Goal: Task Accomplishment & Management: Manage account settings

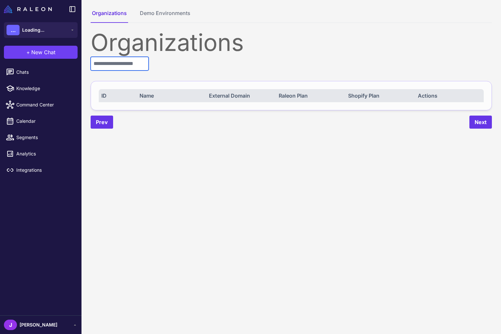
click at [104, 66] on input "text" at bounding box center [120, 64] width 58 height 14
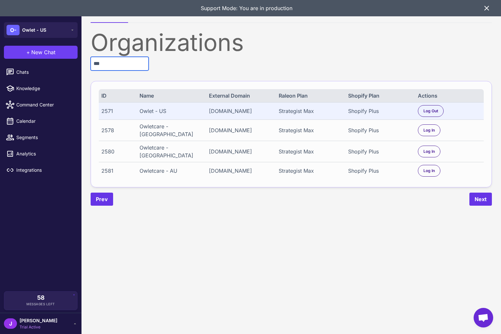
type input "***"
click at [486, 8] on icon at bounding box center [487, 8] width 8 height 8
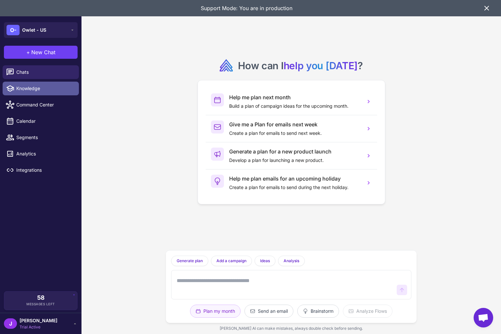
click at [27, 89] on span "Knowledge" at bounding box center [44, 88] width 57 height 7
select select
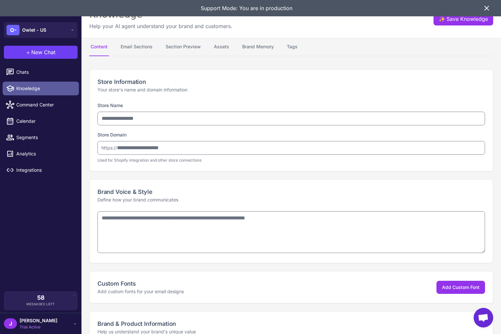
type input "**********"
type textarea "**********"
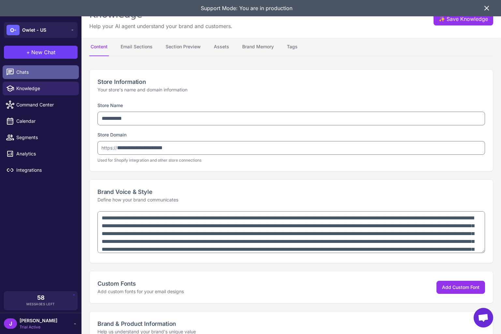
type textarea "**********"
click at [26, 71] on span "Chats" at bounding box center [44, 72] width 57 height 7
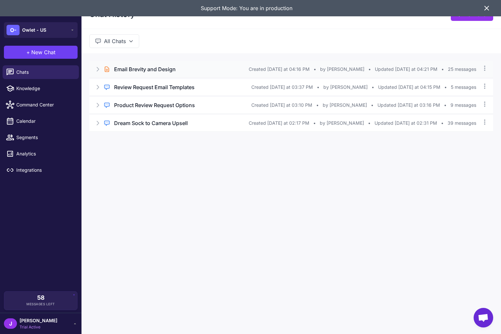
click at [99, 69] on icon at bounding box center [98, 69] width 2 height 4
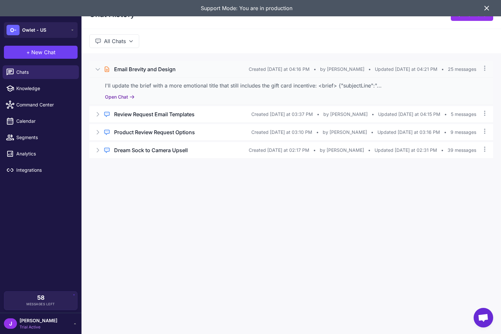
click at [119, 99] on button "Open Chat" at bounding box center [120, 96] width 30 height 7
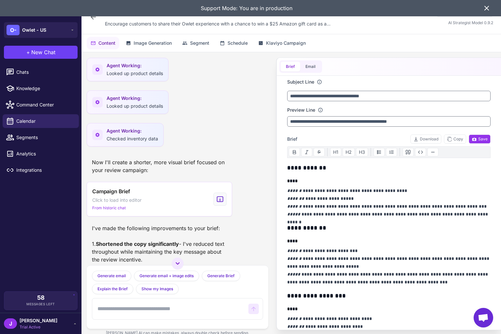
scroll to position [214, 0]
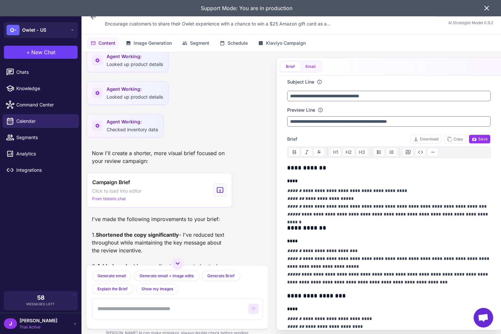
click at [309, 69] on button "Email" at bounding box center [311, 67] width 21 height 10
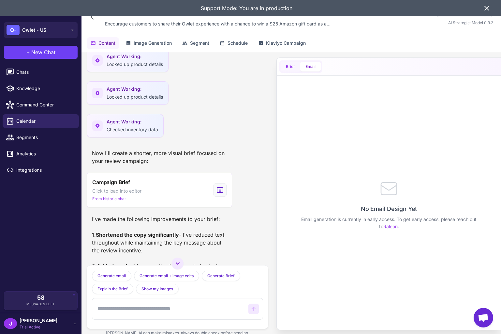
click at [298, 67] on button "Brief" at bounding box center [291, 67] width 20 height 10
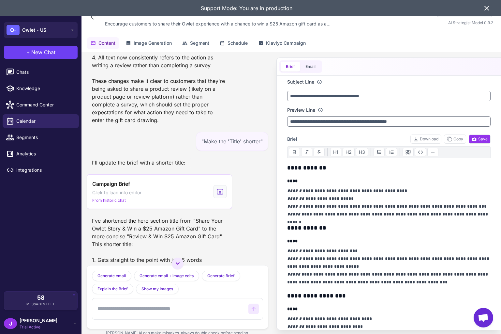
scroll to position [1328, 0]
click at [29, 88] on span "Knowledge" at bounding box center [44, 88] width 57 height 7
select select
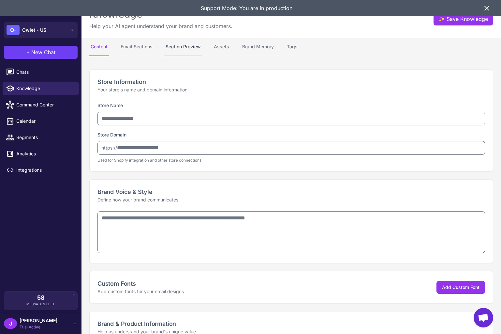
type input "**********"
type textarea "**********"
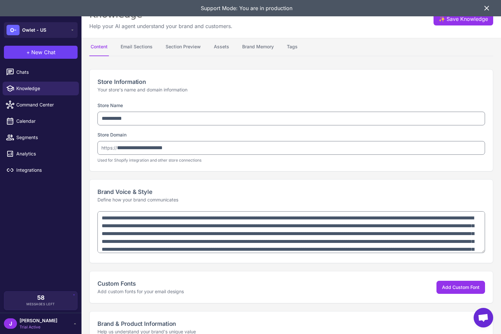
type textarea "**********"
click at [146, 48] on button "Email Sections" at bounding box center [136, 47] width 35 height 18
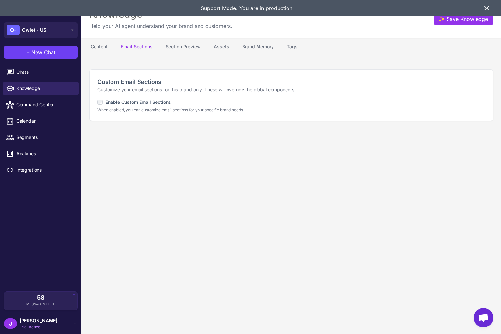
click at [141, 103] on label "Enable Custom Email Sections" at bounding box center [135, 102] width 74 height 7
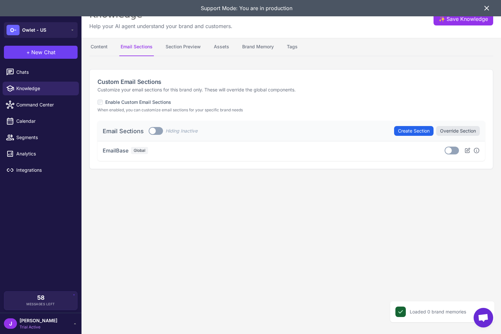
click at [141, 103] on label "Enable Custom Email Sections" at bounding box center [135, 102] width 74 height 7
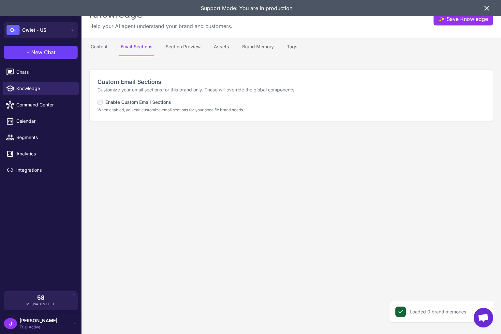
click at [141, 103] on label "Enable Custom Email Sections" at bounding box center [135, 102] width 74 height 7
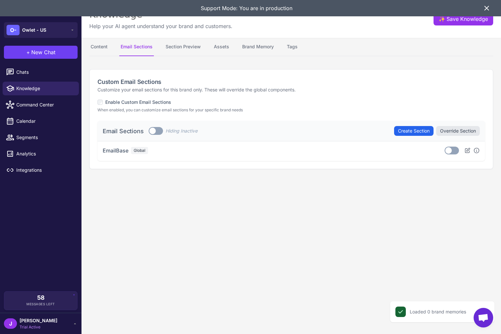
click at [141, 102] on label "Enable Custom Email Sections" at bounding box center [135, 102] width 74 height 7
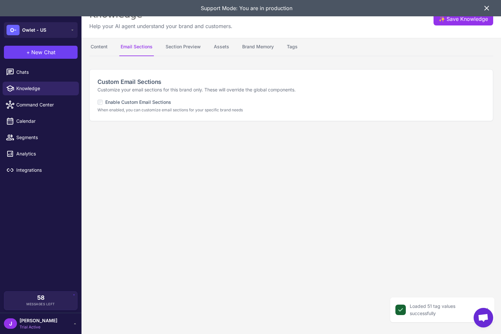
click at [141, 101] on label "Enable Custom Email Sections" at bounding box center [135, 102] width 74 height 7
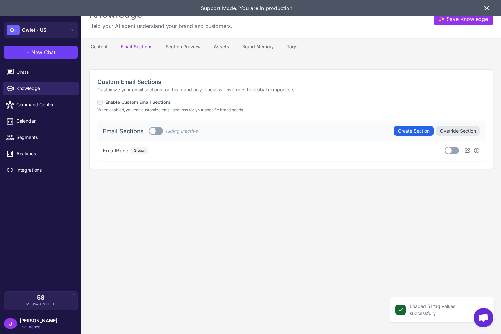
click at [141, 101] on label "Enable Custom Email Sections" at bounding box center [135, 102] width 74 height 7
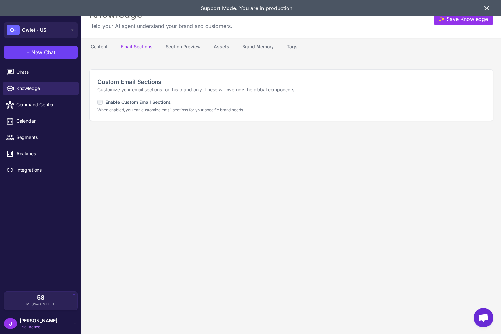
click at [484, 10] on icon at bounding box center [487, 8] width 8 height 8
click at [484, 10] on div "Knowledge Help your AI agent understand your brand and customers. ✨ Save Knowle…" at bounding box center [292, 19] width 420 height 38
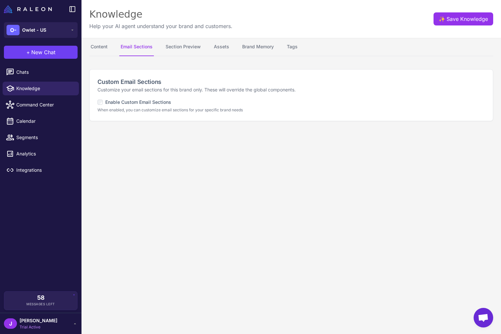
click at [295, 21] on div "Knowledge Help your AI agent understand your brand and customers. ✨ Save Knowle…" at bounding box center [292, 19] width 420 height 38
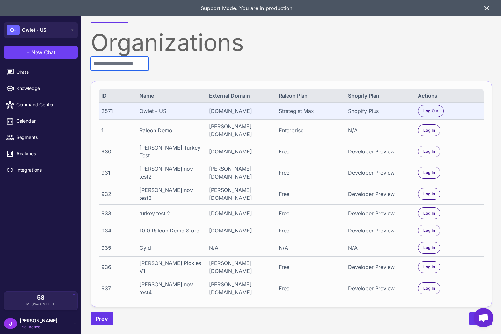
click at [104, 67] on input "text" at bounding box center [120, 64] width 58 height 14
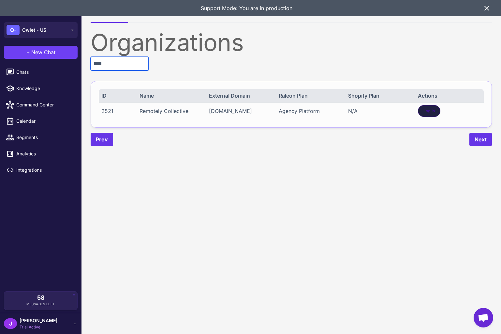
type input "****"
click at [437, 112] on div "Log In" at bounding box center [429, 111] width 23 height 12
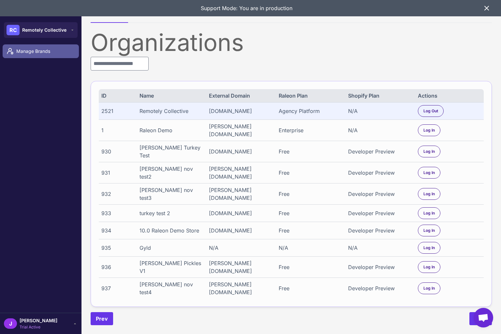
click at [32, 52] on span "Manage Brands" at bounding box center [44, 51] width 57 height 7
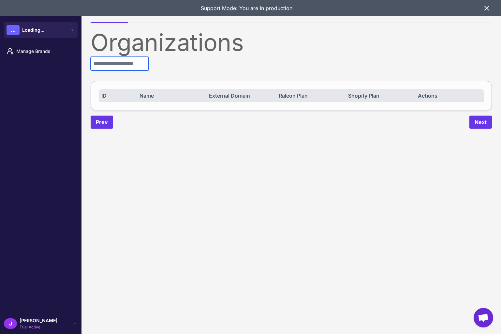
click at [117, 63] on input "text" at bounding box center [120, 64] width 58 height 14
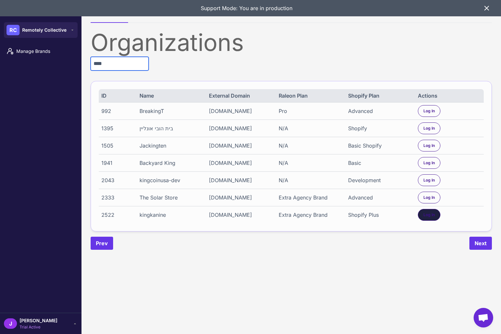
type input "****"
click at [432, 221] on div "Log In" at bounding box center [429, 215] width 23 height 12
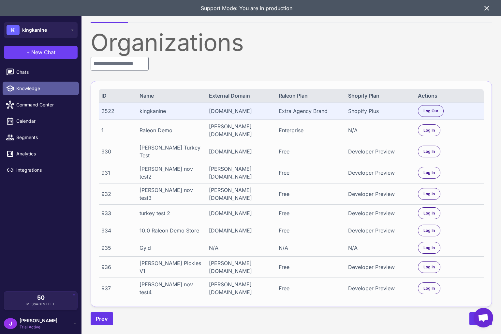
click at [35, 88] on span "Knowledge" at bounding box center [44, 88] width 57 height 7
select select
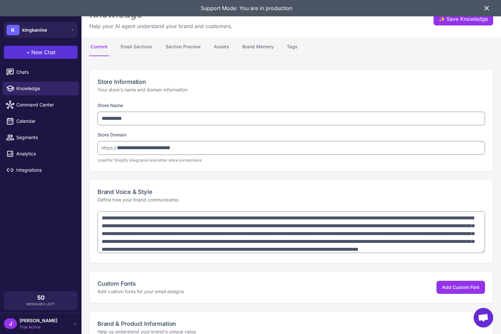
type textarea "**********"
click at [17, 57] on button "+ New Chat" at bounding box center [41, 52] width 74 height 13
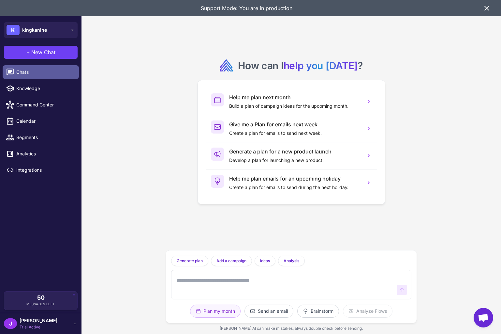
click at [23, 70] on span "Chats" at bounding box center [44, 72] width 57 height 7
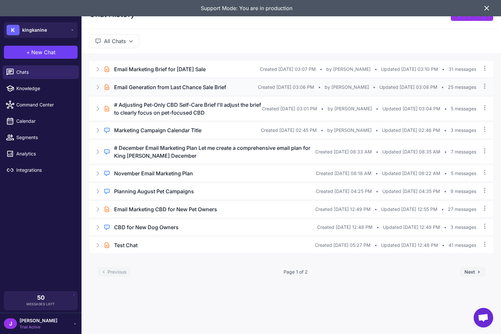
click at [97, 86] on icon at bounding box center [98, 87] width 7 height 7
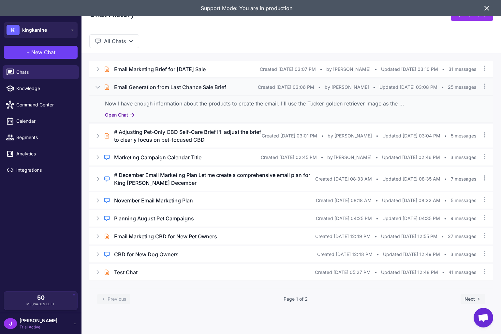
click at [121, 116] on button "Open Chat" at bounding box center [120, 114] width 30 height 7
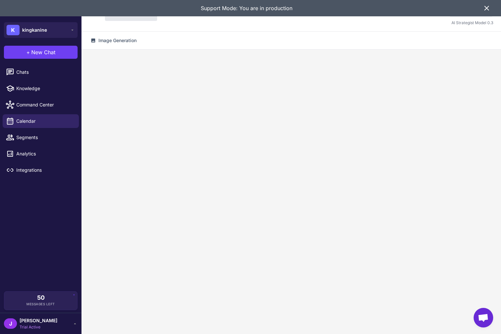
click at [481, 4] on div "Support Mode: You are in production" at bounding box center [246, 8] width 473 height 16
click at [488, 10] on icon at bounding box center [487, 8] width 8 height 8
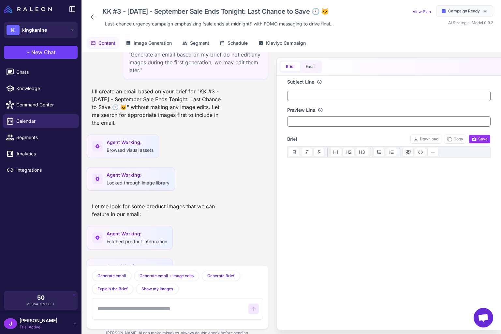
scroll to position [670, 0]
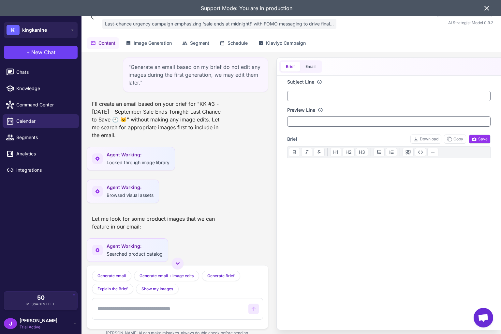
click at [104, 20] on div "Last-chance urgency campaign emphasizing 'sale ends at midnight!' with FOMO mes…" at bounding box center [219, 24] width 234 height 10
click at [97, 20] on icon at bounding box center [93, 17] width 8 height 8
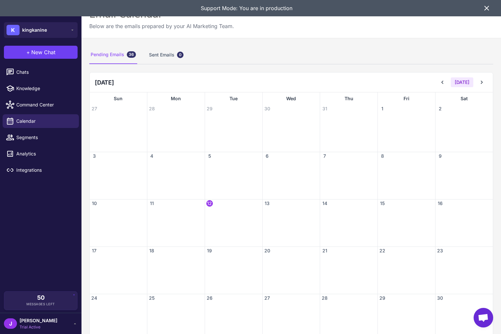
click at [180, 209] on div at bounding box center [175, 226] width 57 height 39
click at [21, 73] on span "Chats" at bounding box center [44, 72] width 57 height 7
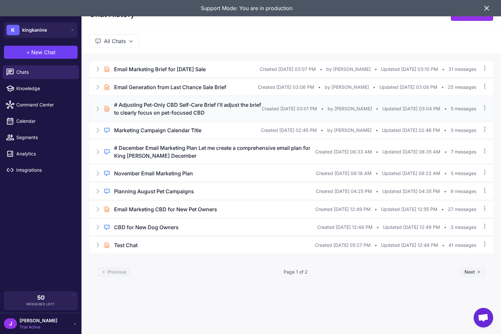
click at [99, 111] on icon at bounding box center [98, 109] width 2 height 4
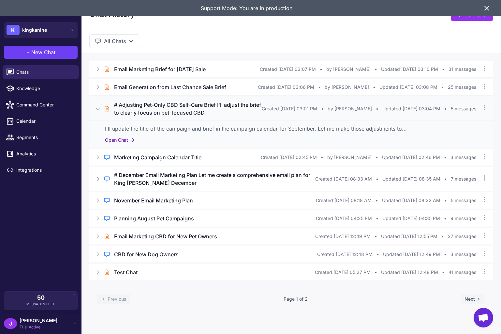
click at [125, 144] on button "Open Chat" at bounding box center [120, 139] width 30 height 7
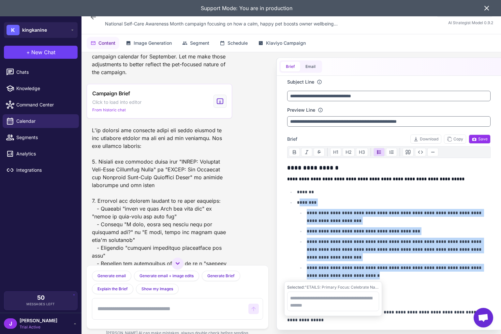
drag, startPoint x: 370, startPoint y: 278, endPoint x: 302, endPoint y: 204, distance: 100.4
click at [302, 204] on li "**********" at bounding box center [393, 238] width 196 height 81
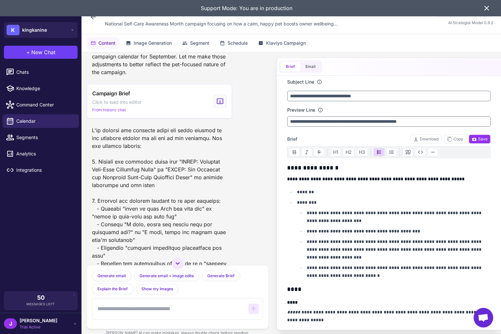
drag, startPoint x: 488, startPoint y: 10, endPoint x: 483, endPoint y: 2, distance: 9.0
click at [488, 10] on icon at bounding box center [487, 8] width 8 height 8
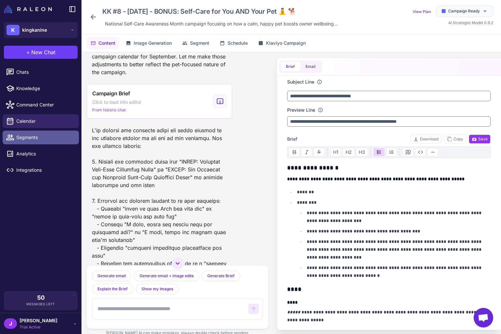
click at [14, 135] on icon at bounding box center [10, 137] width 8 height 8
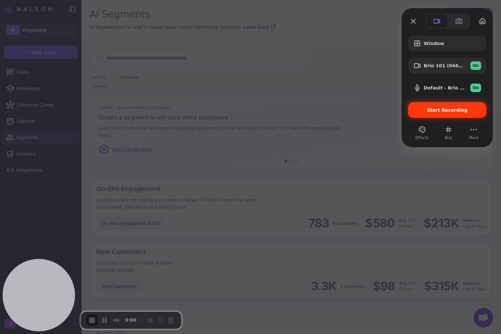
click at [455, 112] on span "Start Recording" at bounding box center [447, 109] width 41 height 5
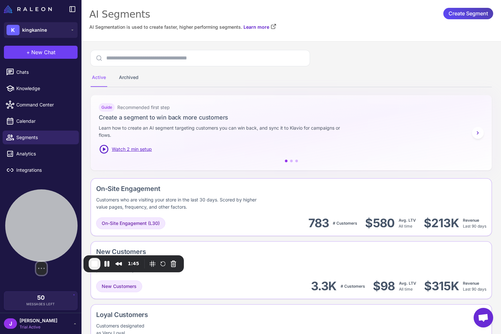
drag, startPoint x: 52, startPoint y: 284, endPoint x: 54, endPoint y: 228, distance: 56.5
click at [54, 228] on div at bounding box center [41, 225] width 72 height 72
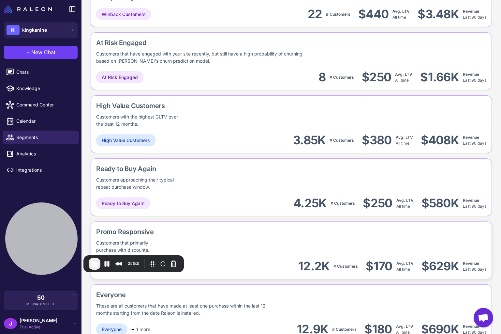
scroll to position [478, 0]
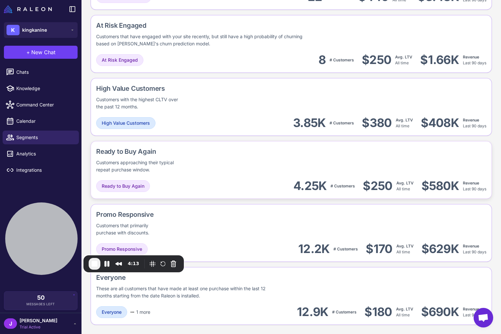
click at [210, 162] on div "Ready to Buy Again Customers approaching their typical repeat purchase window." at bounding box center [162, 159] width 133 height 27
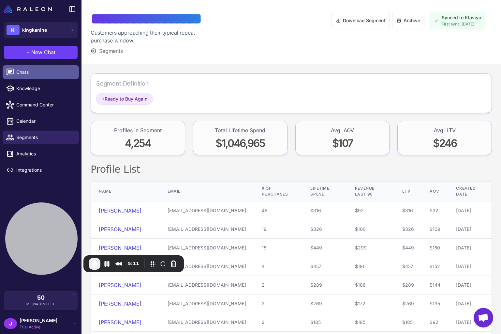
click at [26, 73] on span "Chats" at bounding box center [44, 72] width 57 height 7
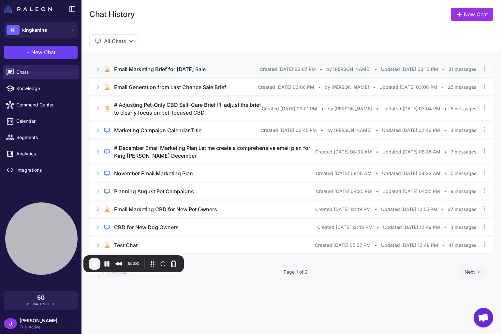
click at [97, 69] on icon at bounding box center [98, 69] width 7 height 7
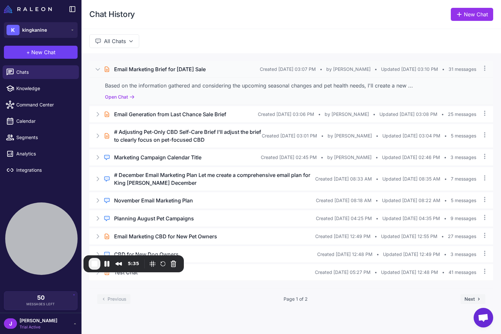
click at [116, 102] on div "Based on the information gathered and considering the upcoming seasonal changes…" at bounding box center [291, 90] width 404 height 27
click at [115, 94] on button "Open Chat" at bounding box center [120, 96] width 30 height 7
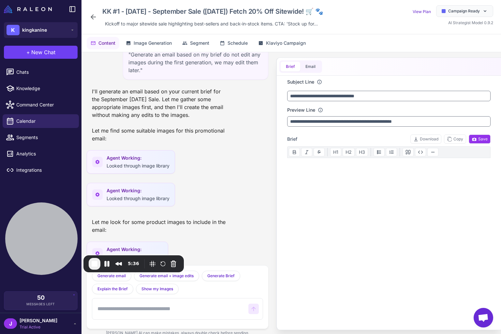
scroll to position [1450, 0]
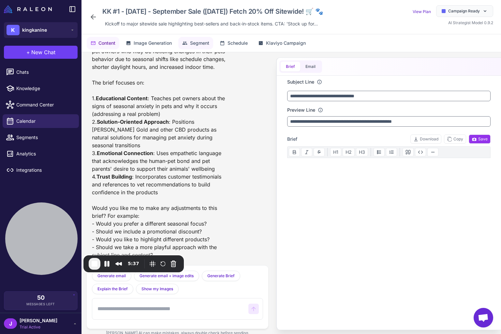
click at [199, 44] on span "Segment" at bounding box center [199, 42] width 19 height 7
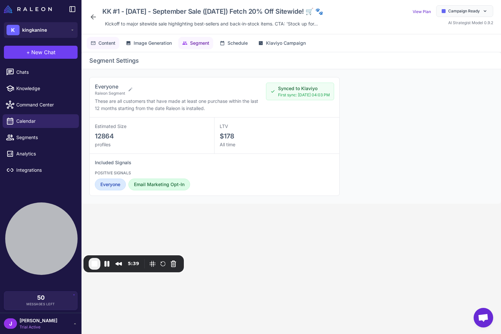
click at [111, 44] on span "Content" at bounding box center [107, 42] width 17 height 7
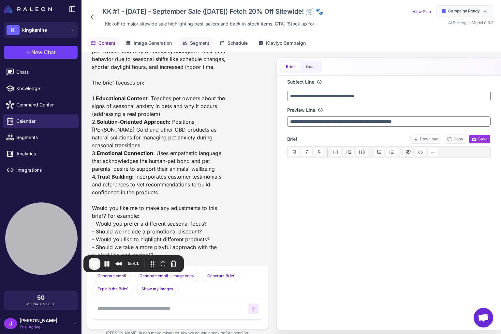
click at [194, 41] on span "Segment" at bounding box center [199, 42] width 19 height 7
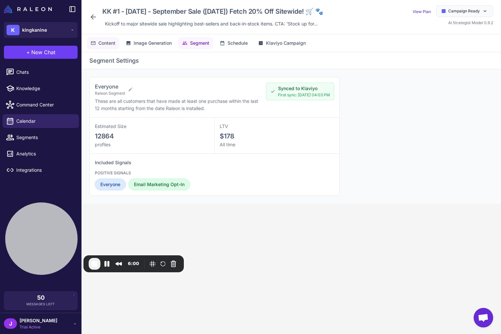
click at [178, 48] on button "Content" at bounding box center [195, 43] width 35 height 12
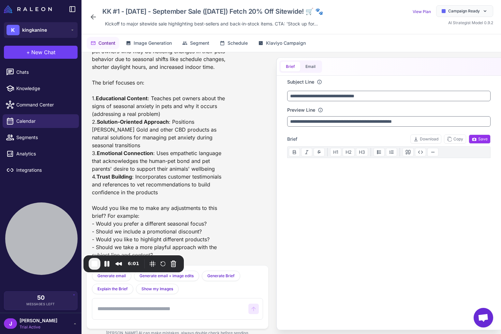
click at [131, 308] on textarea at bounding box center [170, 308] width 148 height 13
click at [198, 42] on span "Segment" at bounding box center [199, 42] width 19 height 7
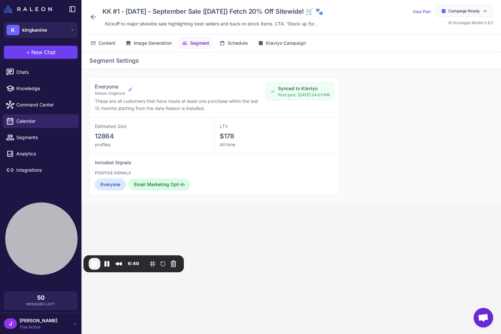
click at [131, 89] on icon at bounding box center [131, 89] width 4 height 4
select select "****"
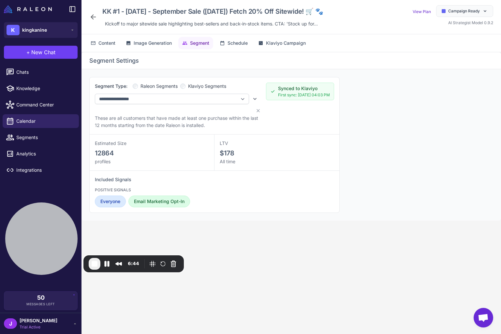
click at [195, 86] on span "Klaviyo Segments" at bounding box center [207, 86] width 38 height 7
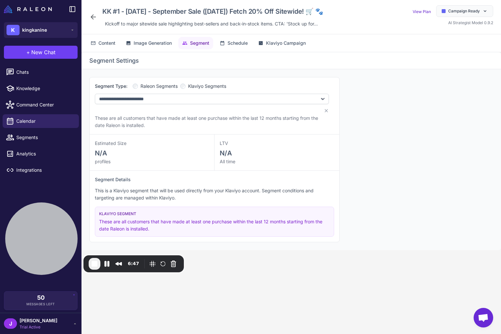
click at [133, 89] on label "Raleon Segments" at bounding box center [155, 86] width 45 height 7
select select
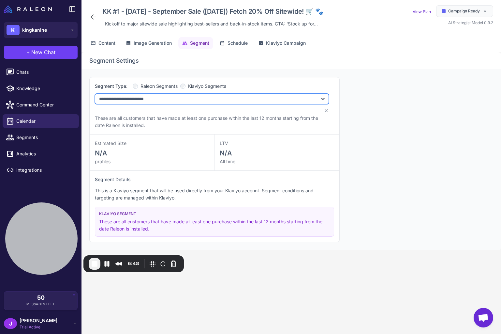
click at [169, 97] on select "**********" at bounding box center [212, 99] width 234 height 10
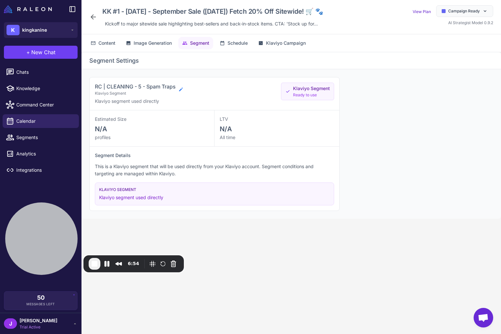
click at [182, 90] on icon at bounding box center [180, 89] width 5 height 5
select select "******"
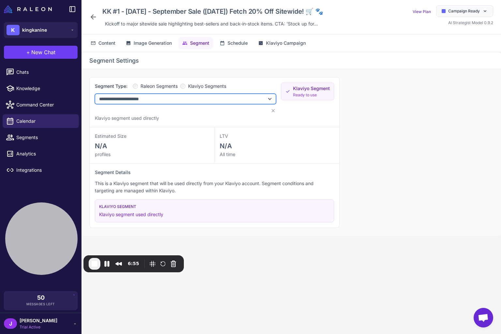
click at [147, 100] on select "**********" at bounding box center [185, 99] width 181 height 10
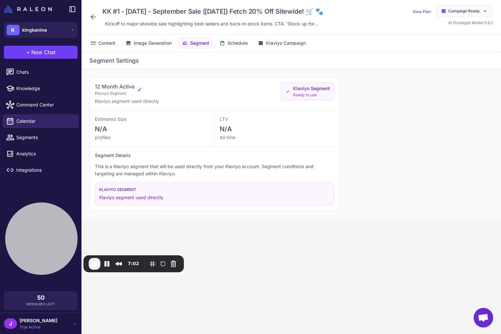
click at [138, 89] on icon at bounding box center [139, 89] width 5 height 5
select select "******"
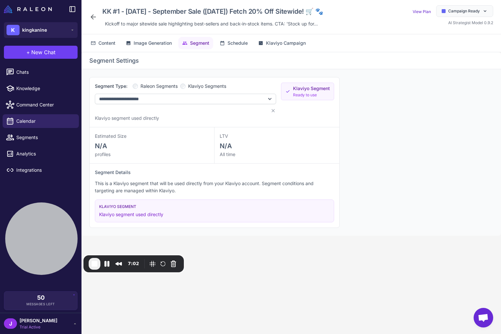
click at [147, 85] on span "Raleon Segments" at bounding box center [159, 86] width 37 height 7
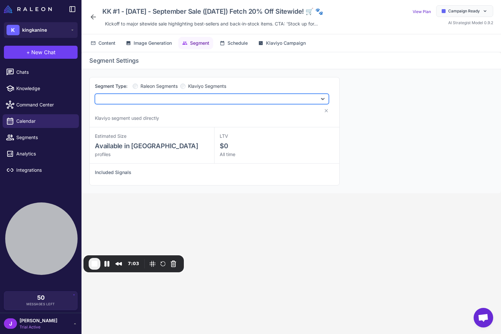
click at [145, 100] on select "**********" at bounding box center [212, 99] width 234 height 10
select select "****"
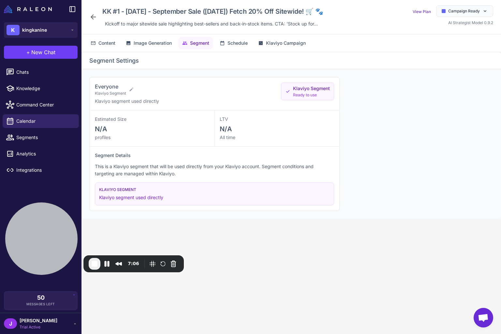
click at [382, 147] on div "Everyone Klaviyo Segment Klaviyo segment used directly Klaviyo Segment Ready to…" at bounding box center [292, 143] width 420 height 149
click at [32, 139] on span "Segments" at bounding box center [44, 137] width 57 height 7
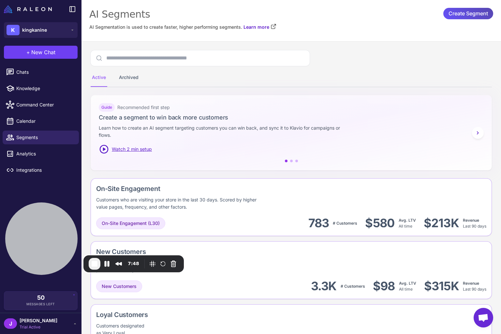
click at [462, 15] on span "Create Segment" at bounding box center [468, 13] width 39 height 11
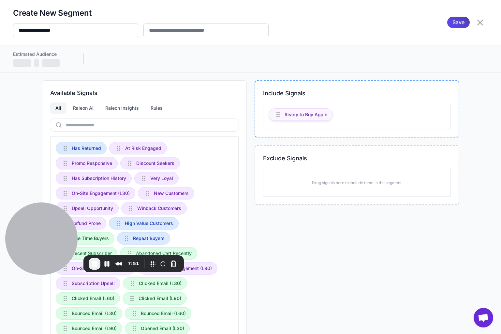
click at [306, 114] on span "Ready to Buy Again" at bounding box center [306, 114] width 43 height 7
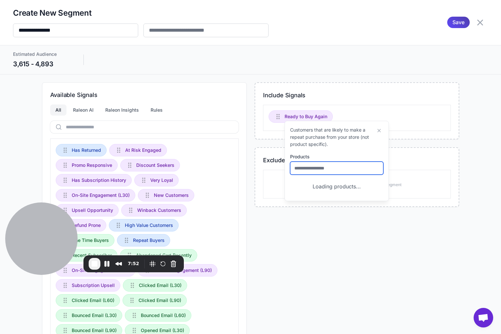
click at [317, 167] on input "text" at bounding box center [336, 168] width 93 height 13
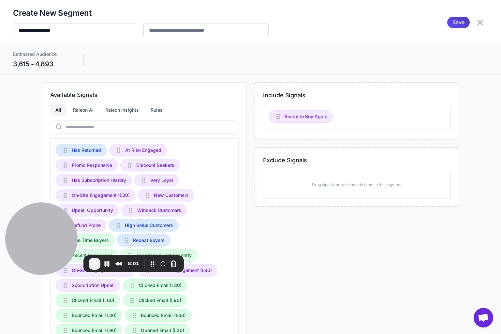
click at [248, 81] on div "**********" at bounding box center [250, 167] width 501 height 334
drag, startPoint x: 16, startPoint y: 64, endPoint x: 50, endPoint y: 65, distance: 34.3
click at [50, 65] on div "3,615 - 4,893" at bounding box center [41, 64] width 57 height 10
click at [24, 64] on div "3,615 - 4,893" at bounding box center [41, 64] width 57 height 10
drag, startPoint x: 14, startPoint y: 64, endPoint x: 56, endPoint y: 65, distance: 41.8
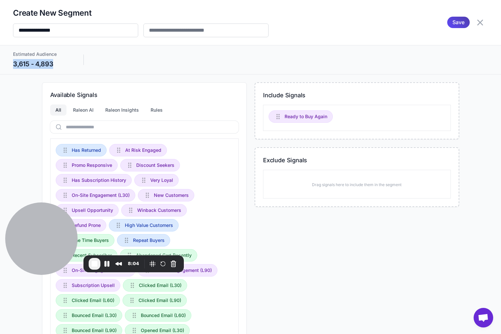
click at [56, 65] on div "3,615 - 4,893" at bounding box center [41, 64] width 57 height 10
click at [33, 62] on div "3,615 - 4,893" at bounding box center [41, 64] width 57 height 10
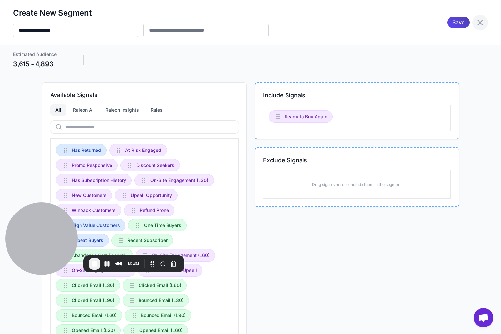
click at [482, 19] on icon at bounding box center [480, 22] width 10 height 10
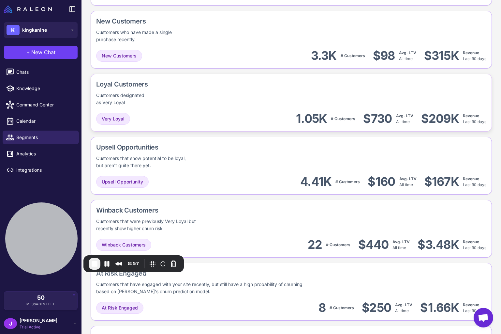
scroll to position [230, 0]
click at [60, 324] on div "J Jay Trial Active" at bounding box center [41, 323] width 74 height 13
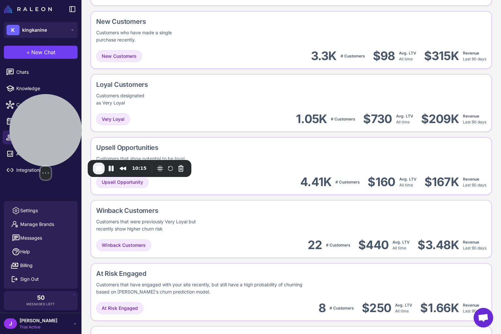
drag, startPoint x: 44, startPoint y: 246, endPoint x: 47, endPoint y: 114, distance: 132.5
click at [47, 114] on div at bounding box center [45, 130] width 72 height 72
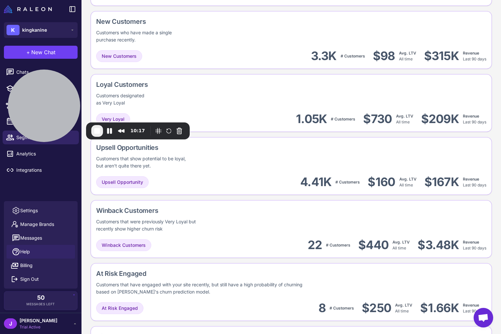
click at [26, 250] on span "Help" at bounding box center [25, 251] width 10 height 7
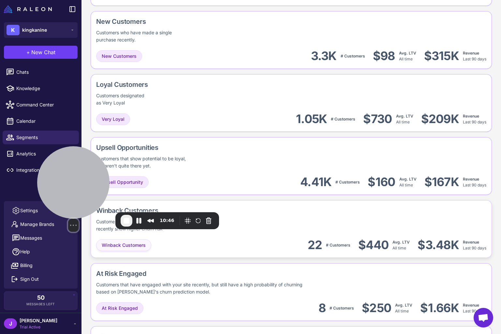
drag, startPoint x: 59, startPoint y: 125, endPoint x: 136, endPoint y: 240, distance: 138.6
click at [92, 223] on div "Select video screen size" at bounding box center [73, 225] width 72 height 13
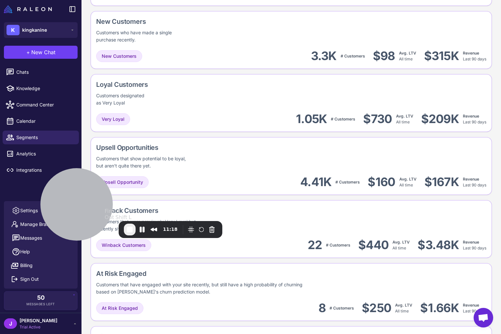
click at [131, 230] on span "End Recording" at bounding box center [130, 229] width 8 height 8
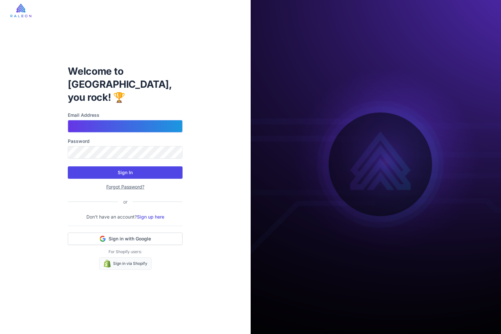
type input "**********"
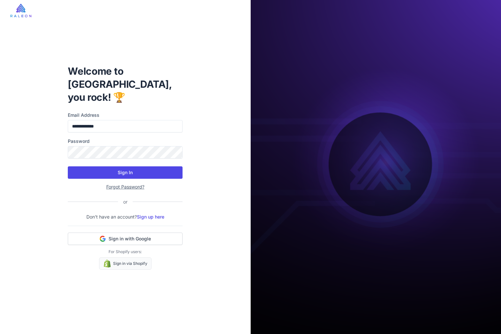
click at [121, 166] on button "Sign In" at bounding box center [125, 172] width 115 height 12
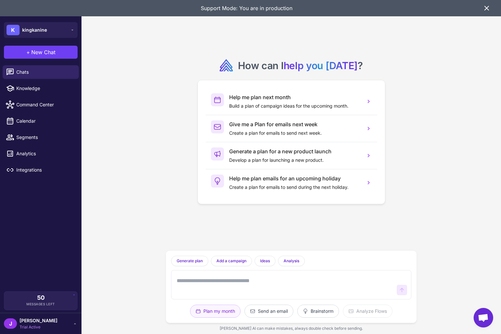
click at [486, 7] on icon at bounding box center [487, 8] width 4 height 4
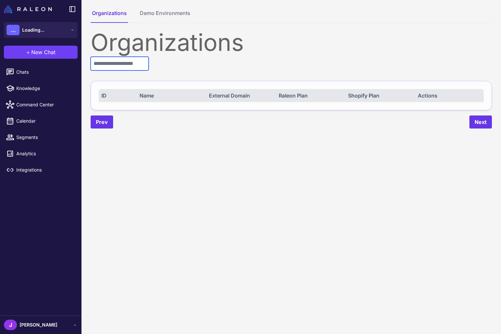
click at [124, 65] on input "text" at bounding box center [120, 64] width 58 height 14
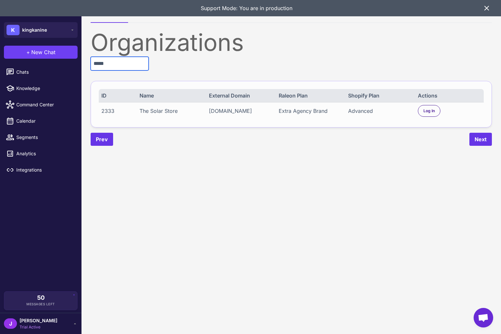
type input "*****"
click at [102, 113] on div "2333" at bounding box center [117, 111] width 32 height 8
copy div "2333"
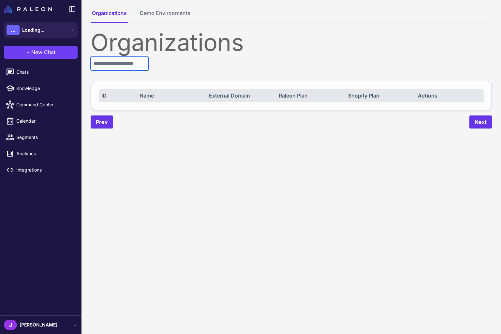
click at [146, 59] on input "text" at bounding box center [120, 64] width 58 height 14
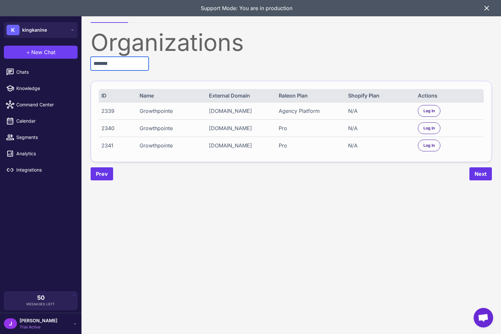
type input "*******"
click at [291, 108] on div "Agency Platform" at bounding box center [310, 111] width 63 height 8
click at [428, 108] on span "Log In" at bounding box center [429, 111] width 11 height 6
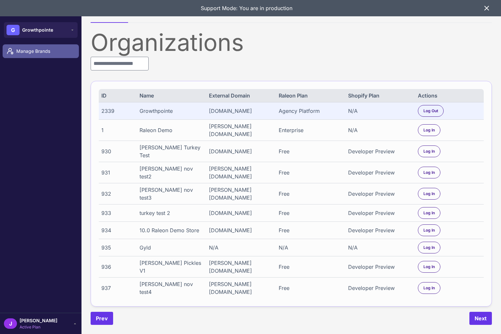
click at [31, 50] on span "Manage Brands" at bounding box center [44, 51] width 57 height 7
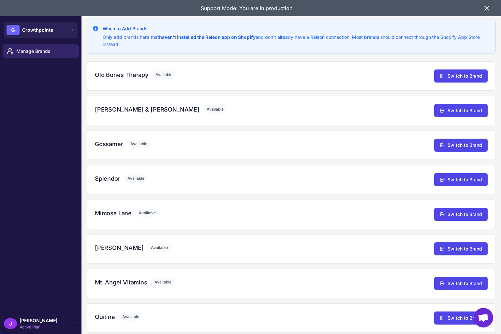
scroll to position [63, 0]
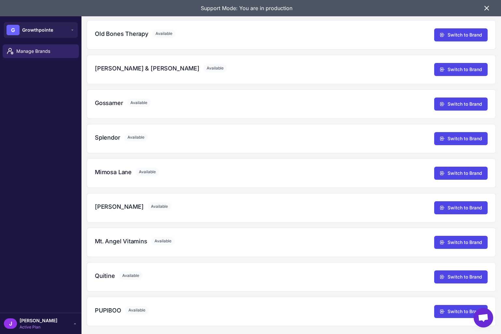
click at [488, 8] on icon at bounding box center [487, 8] width 8 height 8
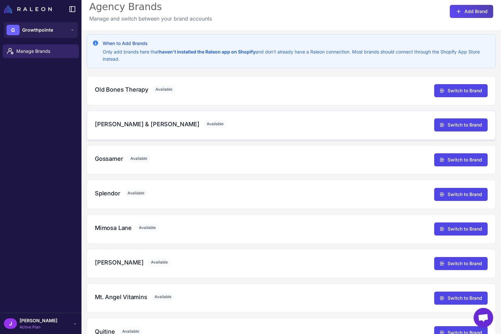
scroll to position [0, 0]
